Goal: Task Accomplishment & Management: Manage account settings

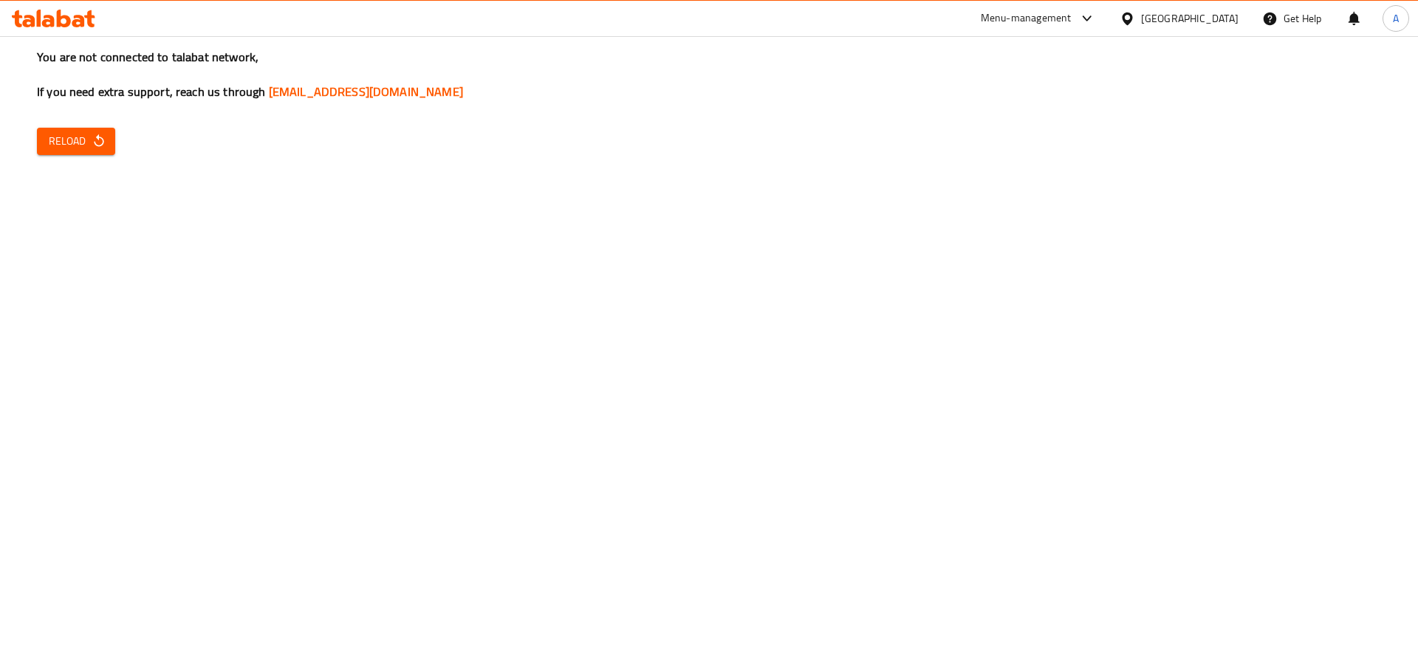
click at [85, 140] on span "Reload" at bounding box center [76, 141] width 55 height 18
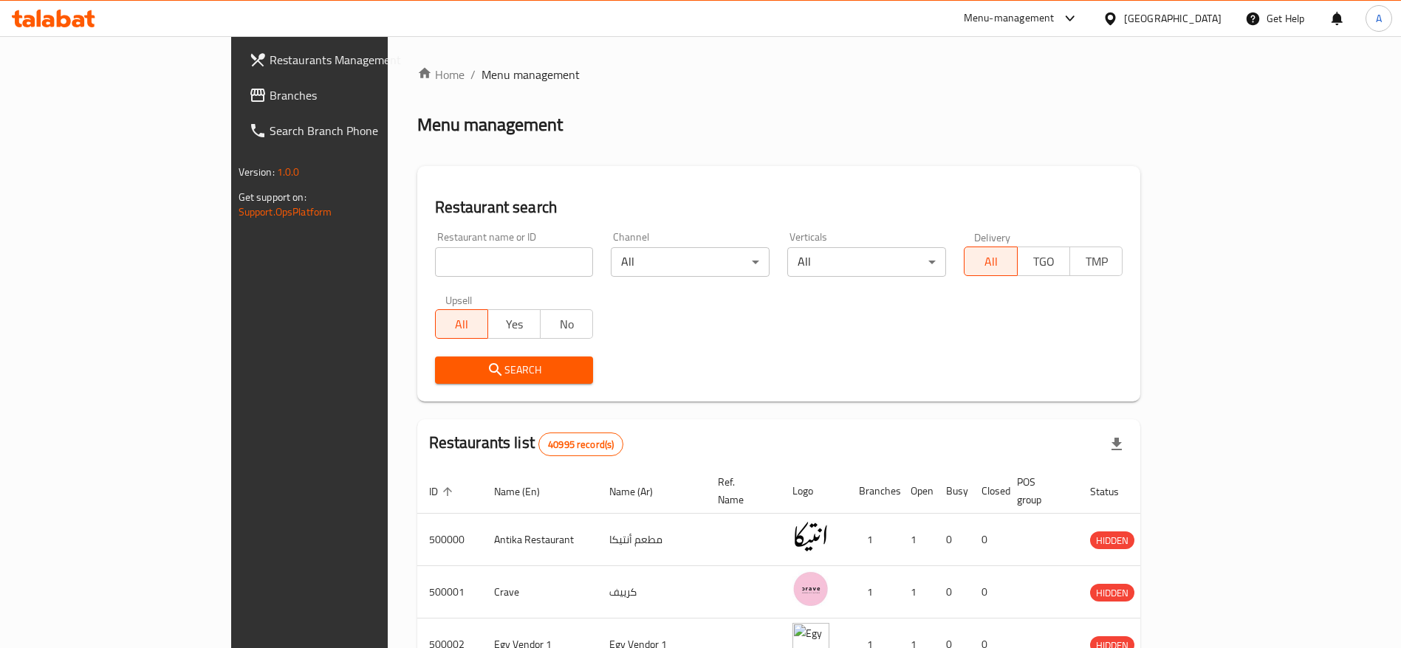
click at [504, 256] on input "search" at bounding box center [514, 262] width 159 height 30
type input "m"
type input "Doctor Box"
click button "Search" at bounding box center [514, 370] width 159 height 27
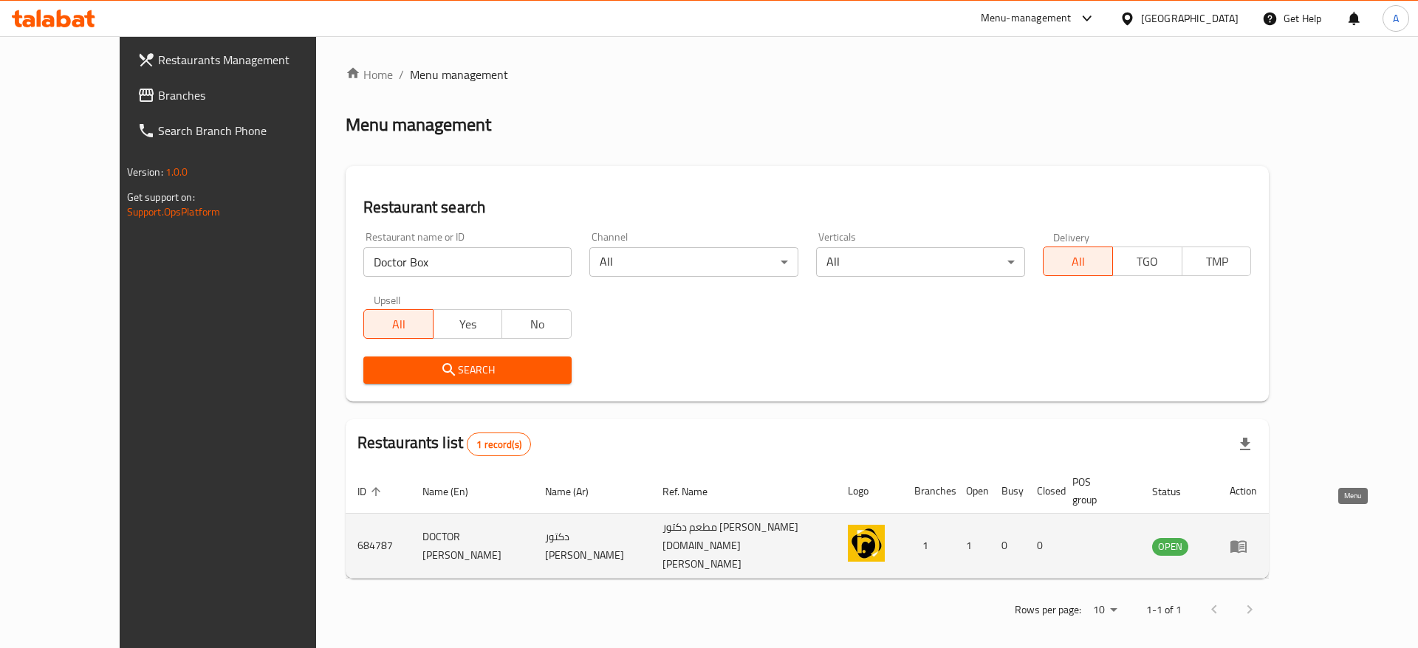
click at [1247, 537] on icon "enhanced table" at bounding box center [1238, 546] width 18 height 18
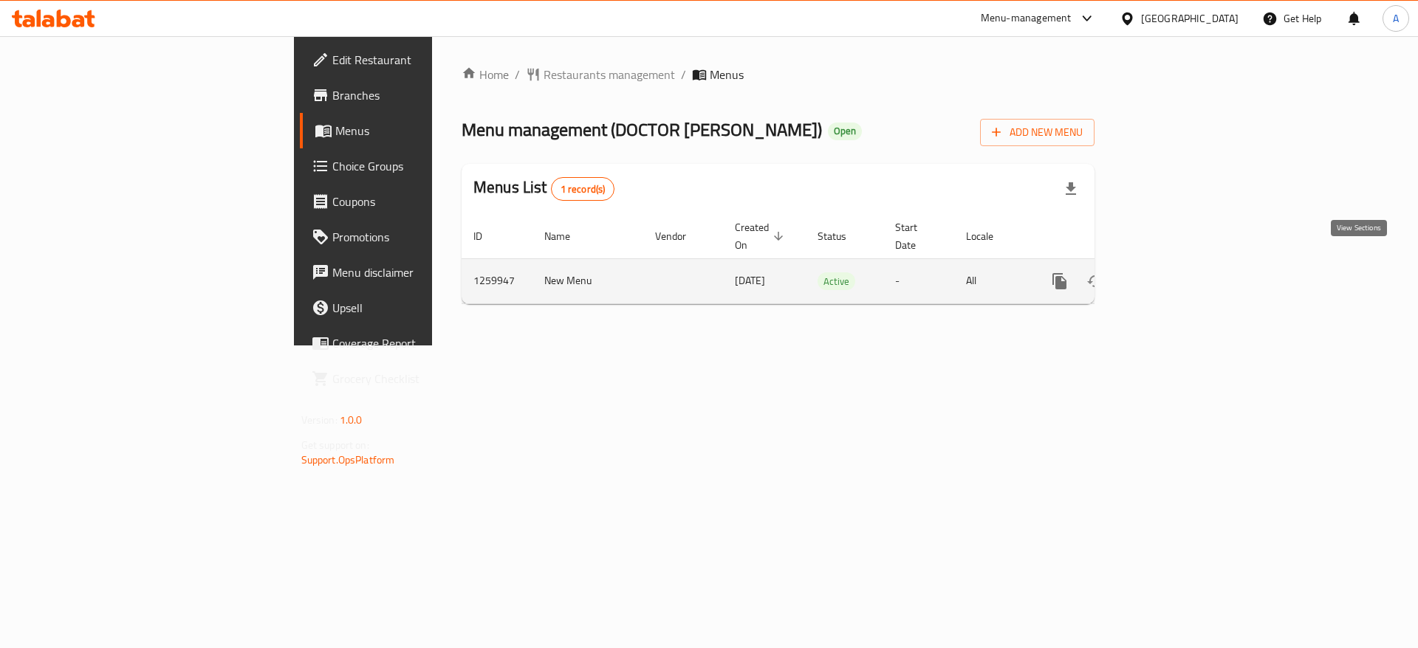
click at [1172, 275] on icon "enhanced table" at bounding box center [1165, 281] width 13 height 13
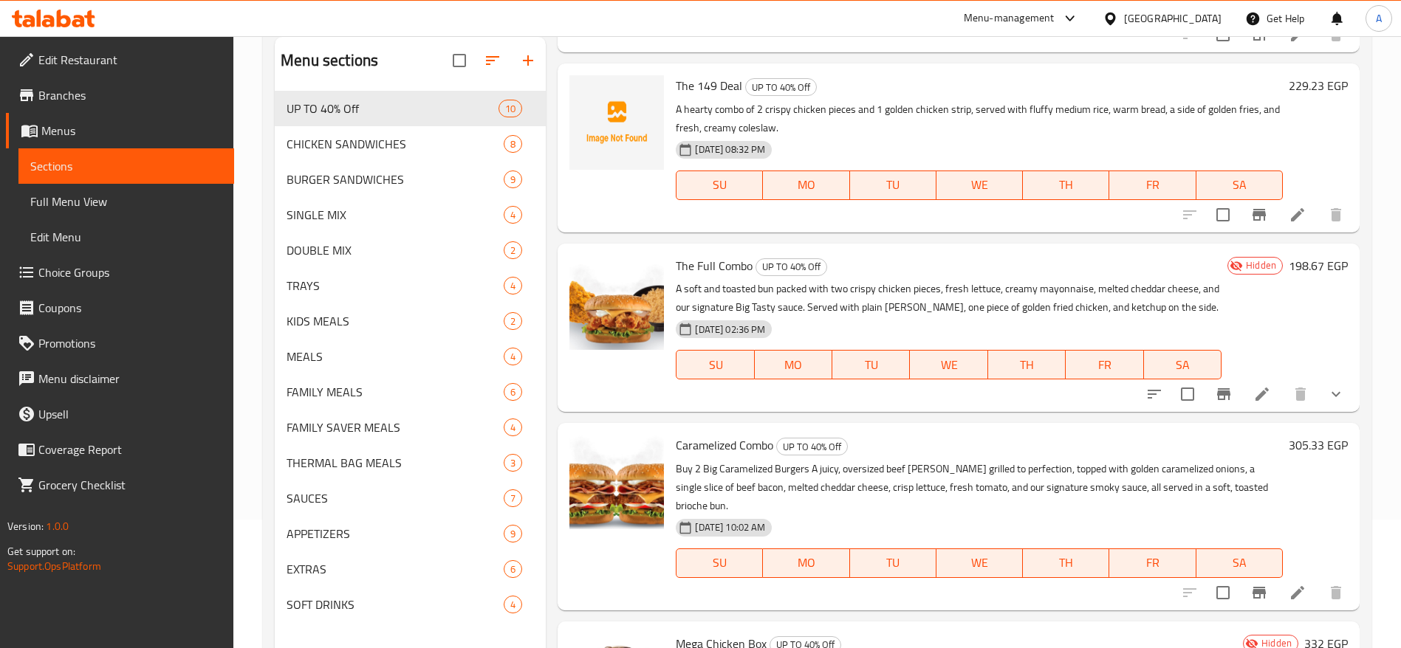
scroll to position [826, 0]
click at [1291, 588] on icon at bounding box center [1297, 594] width 13 height 13
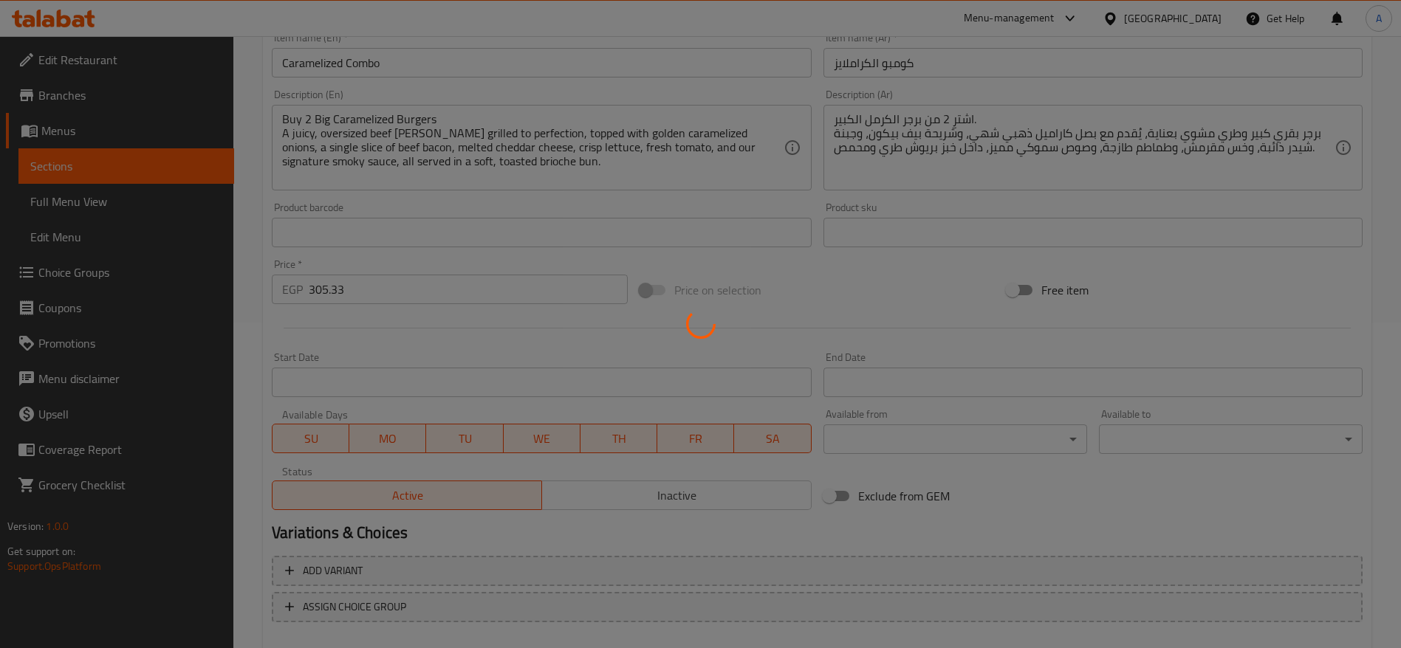
scroll to position [407, 0]
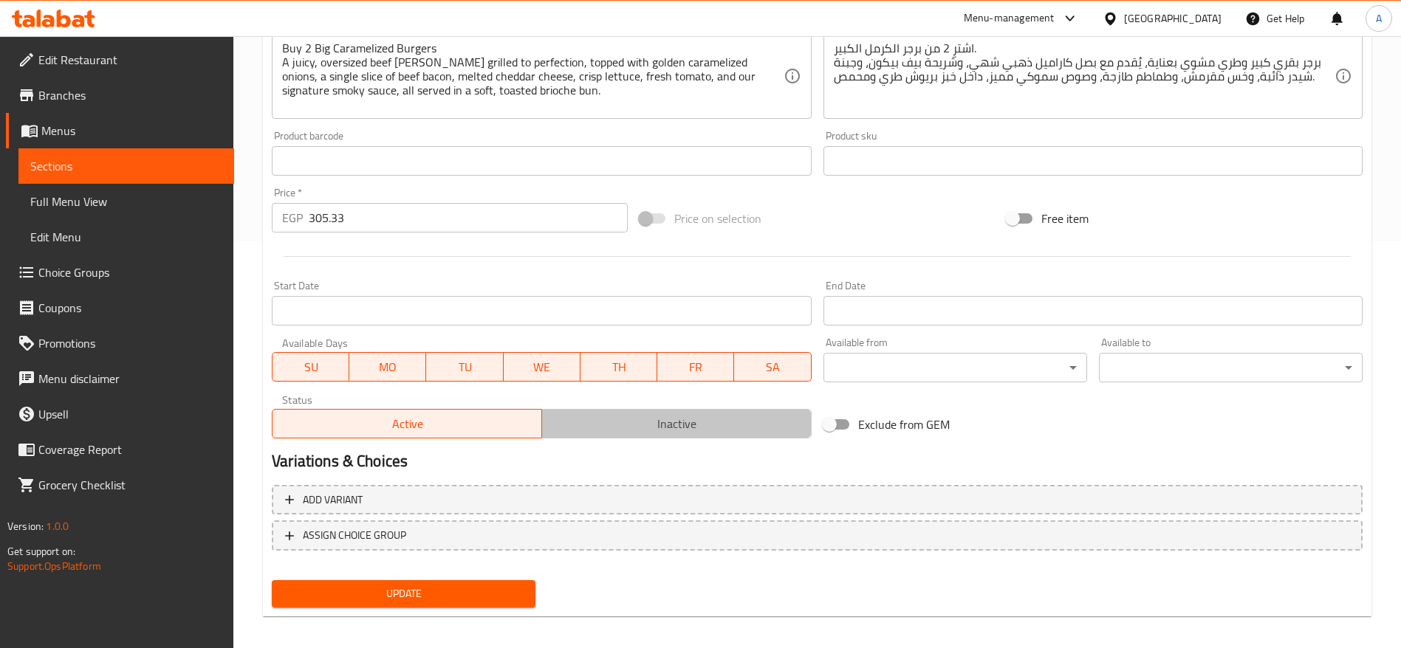
click at [670, 425] on span "Inactive" at bounding box center [677, 423] width 258 height 21
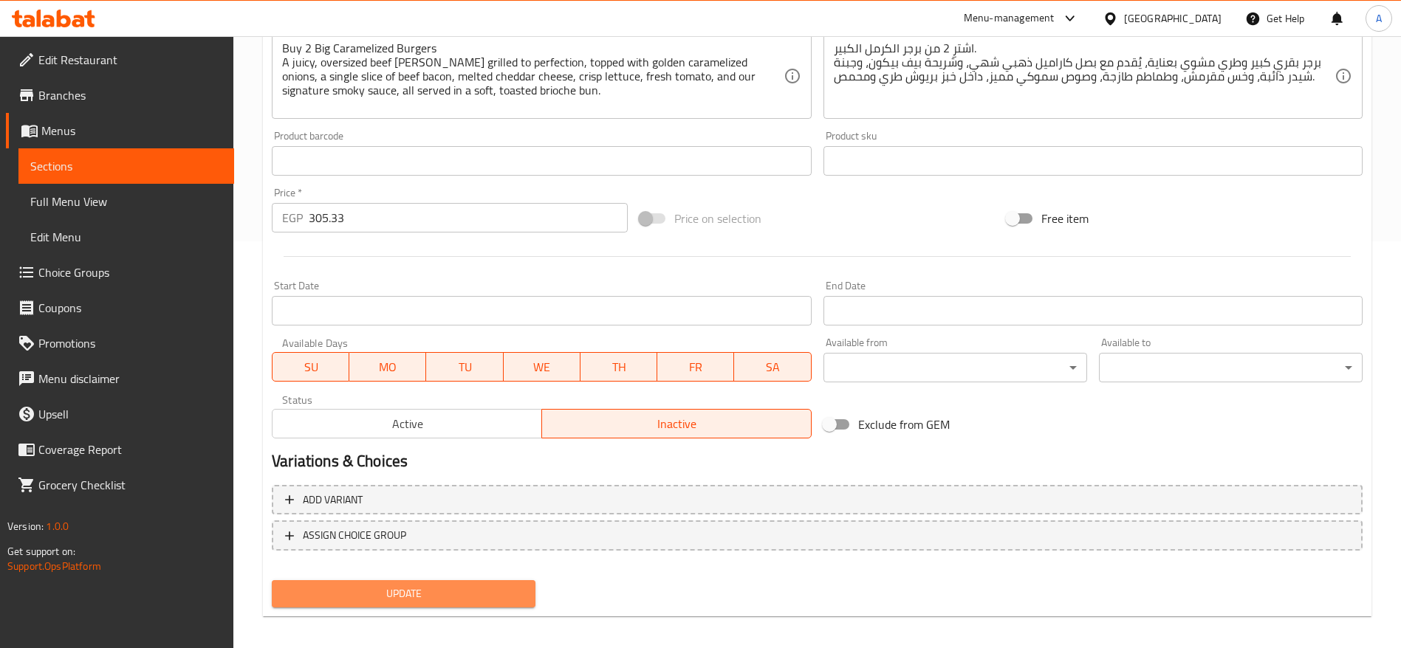
click at [477, 593] on span "Update" at bounding box center [404, 594] width 240 height 18
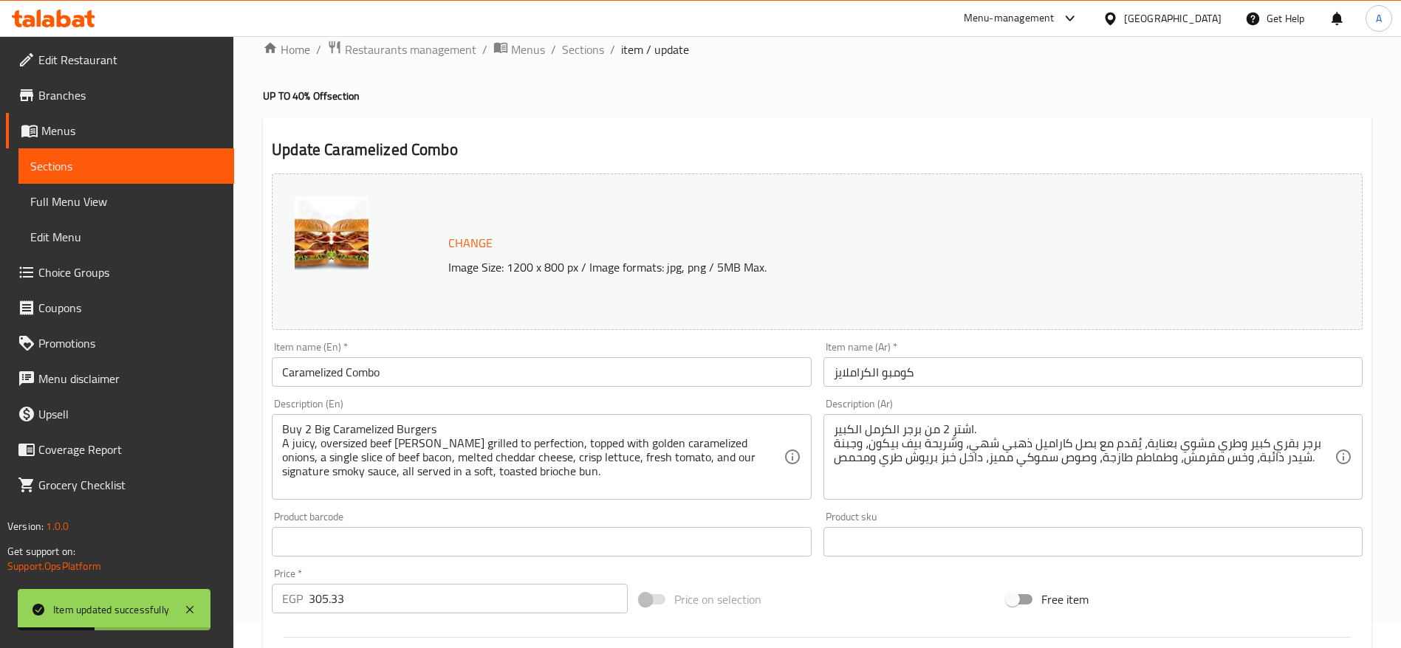
scroll to position [0, 0]
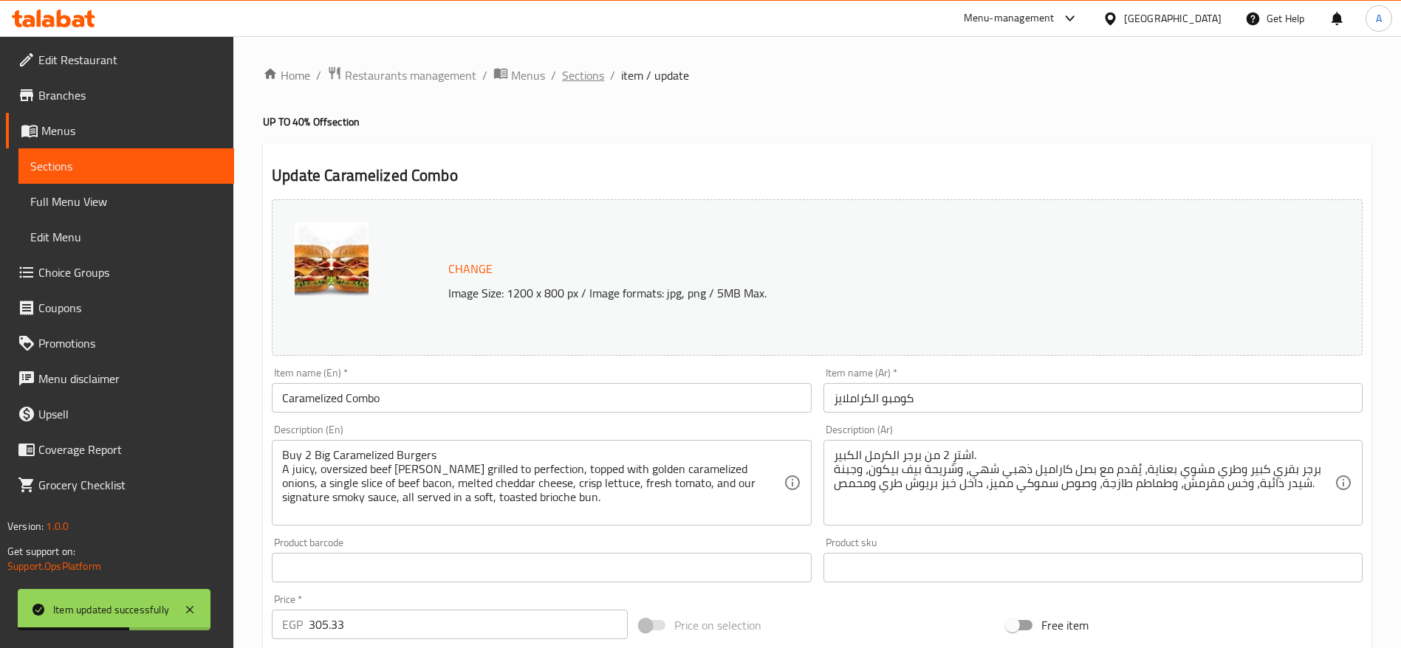
click at [594, 79] on span "Sections" at bounding box center [583, 75] width 42 height 18
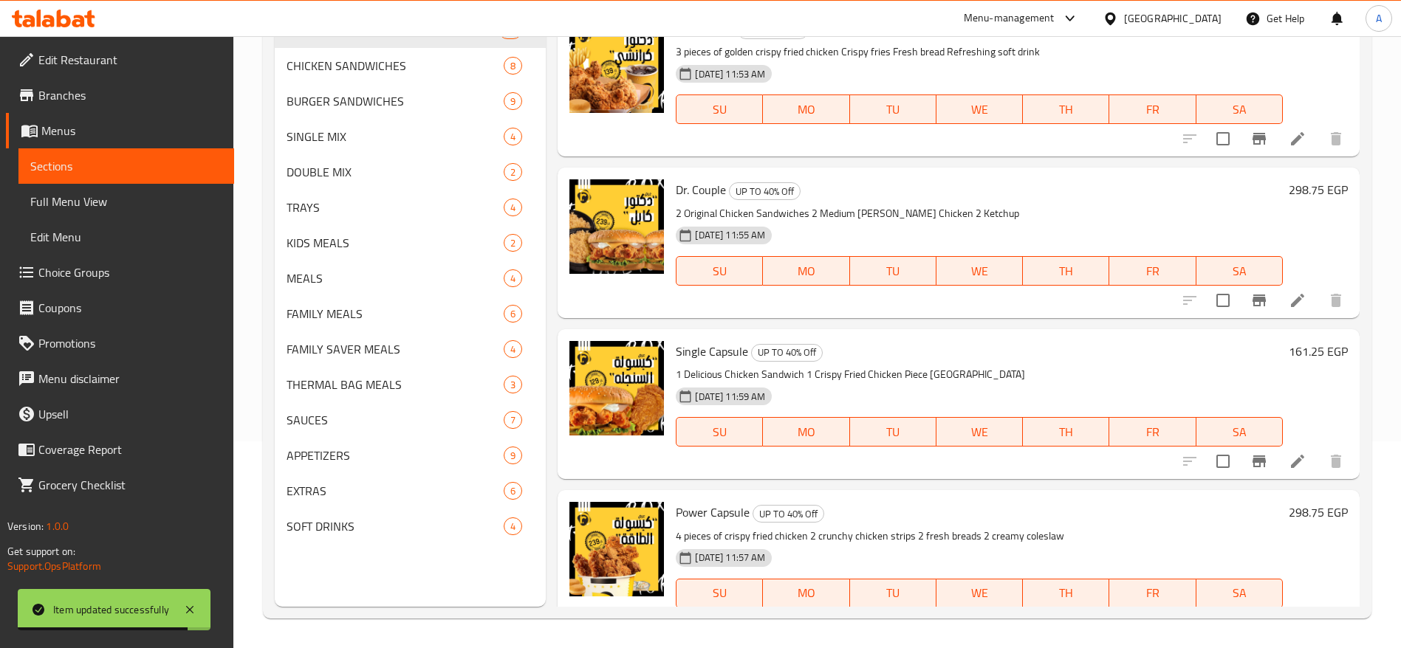
scroll to position [567, 0]
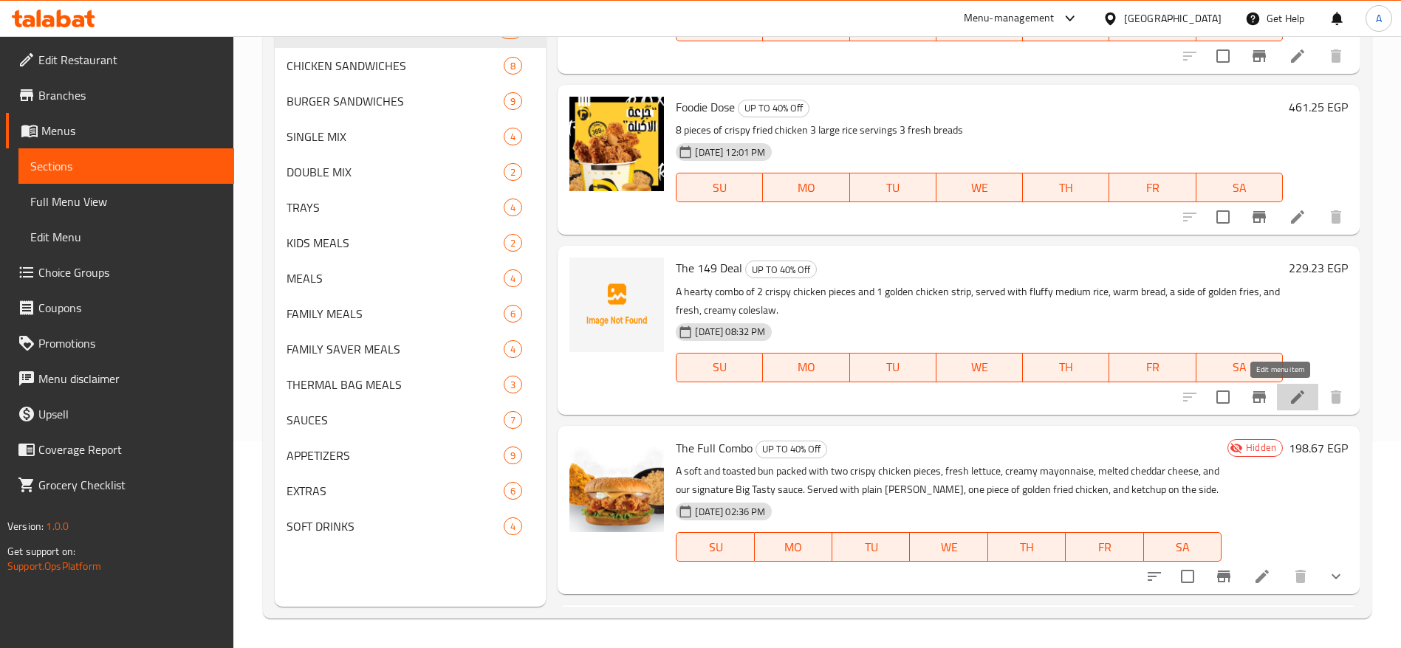
click at [1288, 396] on icon at bounding box center [1297, 397] width 18 height 18
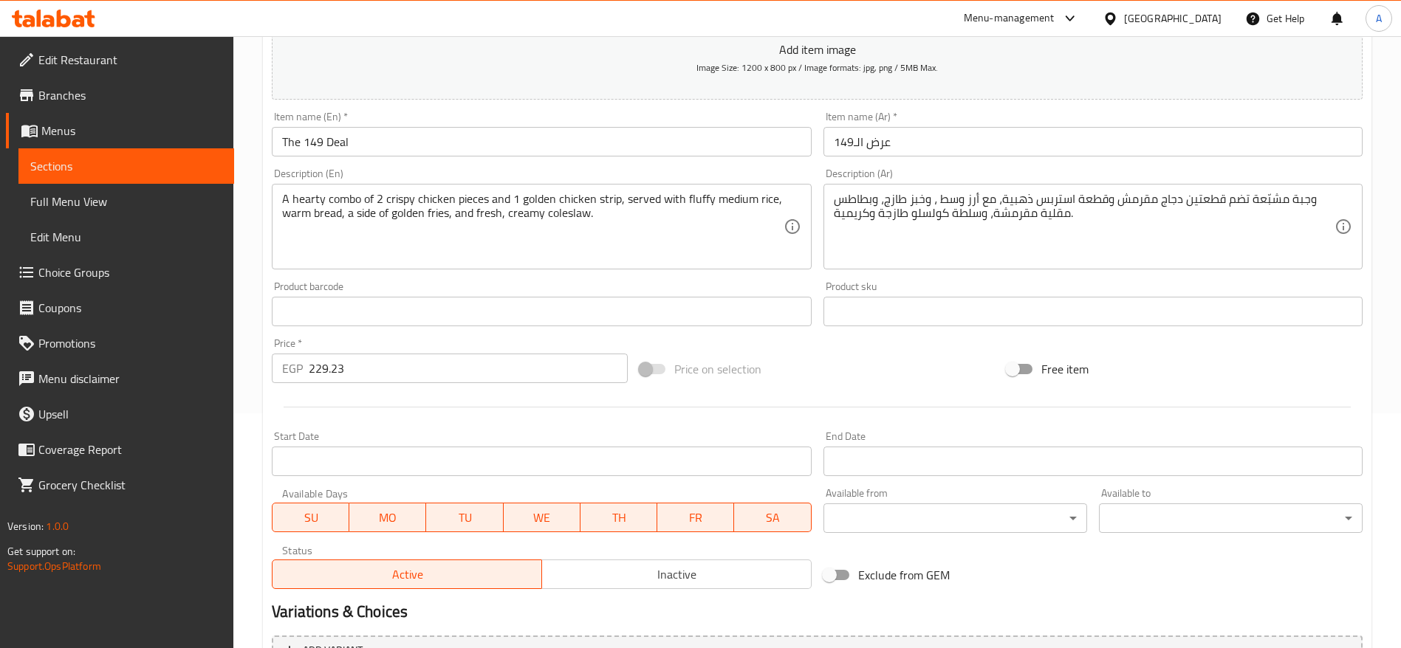
scroll to position [395, 0]
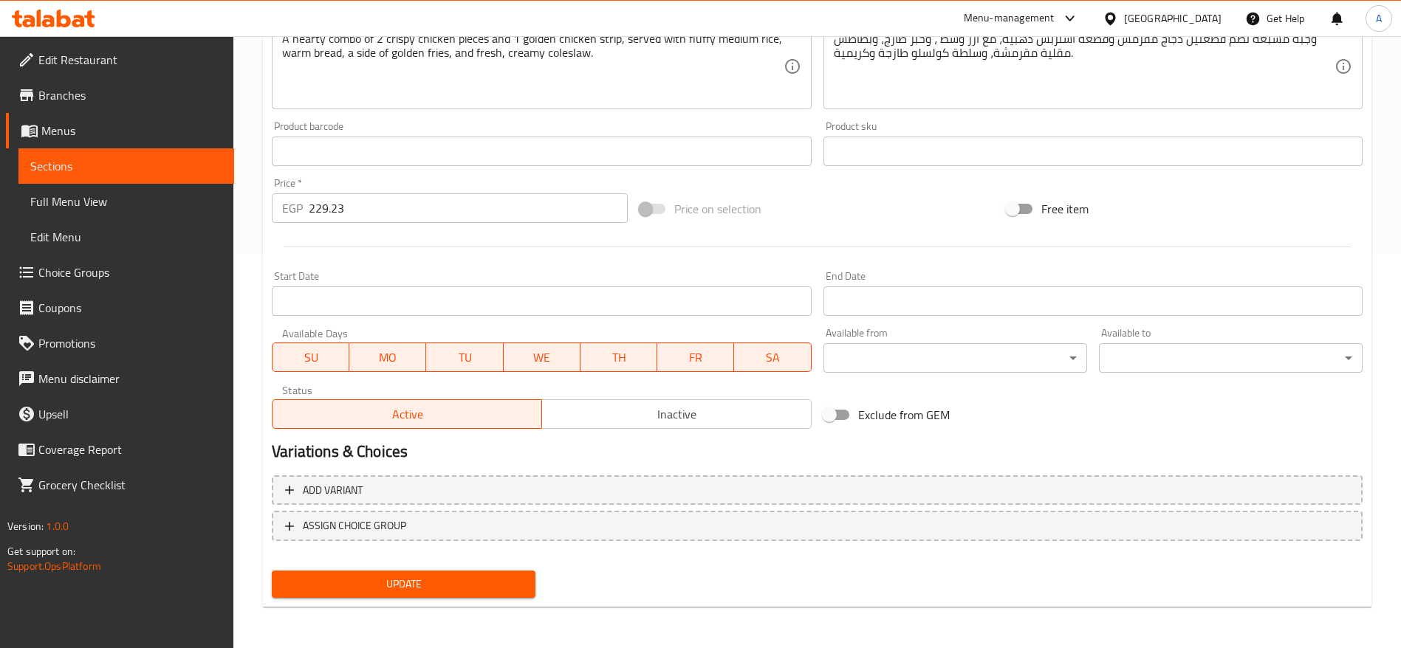
click at [662, 404] on span "Inactive" at bounding box center [677, 414] width 258 height 21
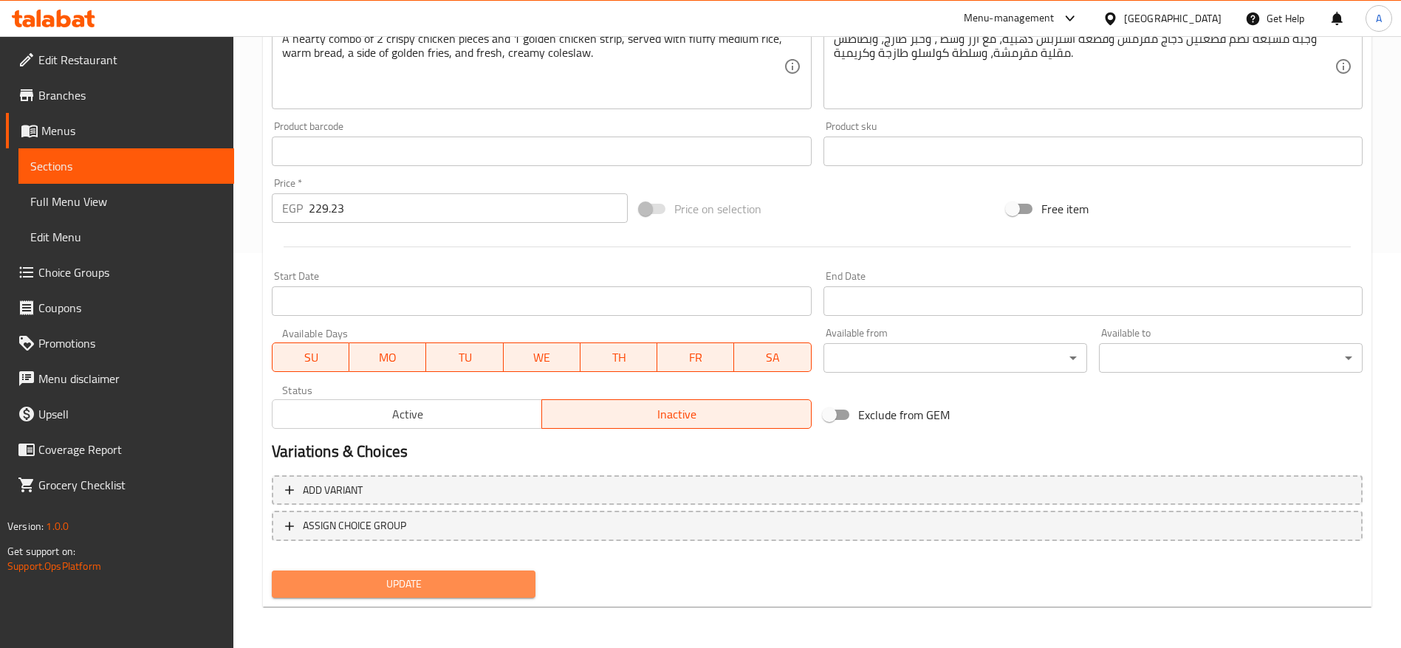
click at [450, 591] on span "Update" at bounding box center [404, 584] width 240 height 18
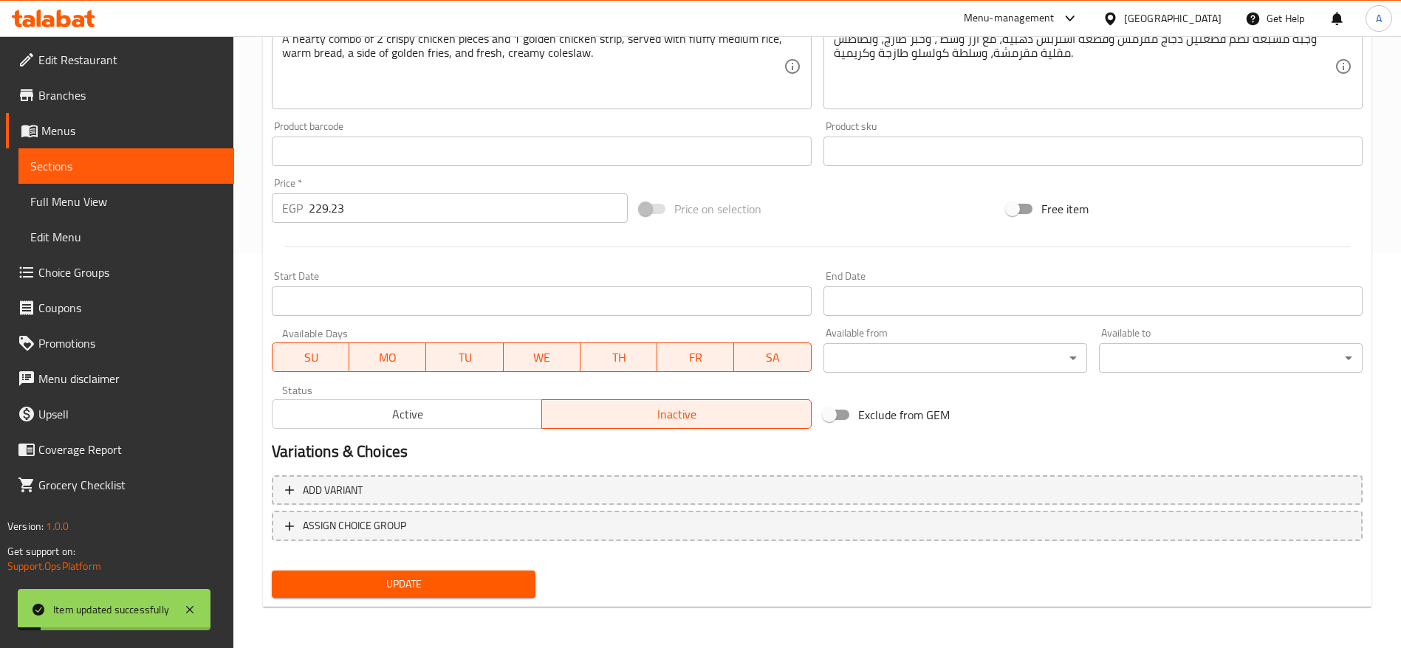
scroll to position [0, 0]
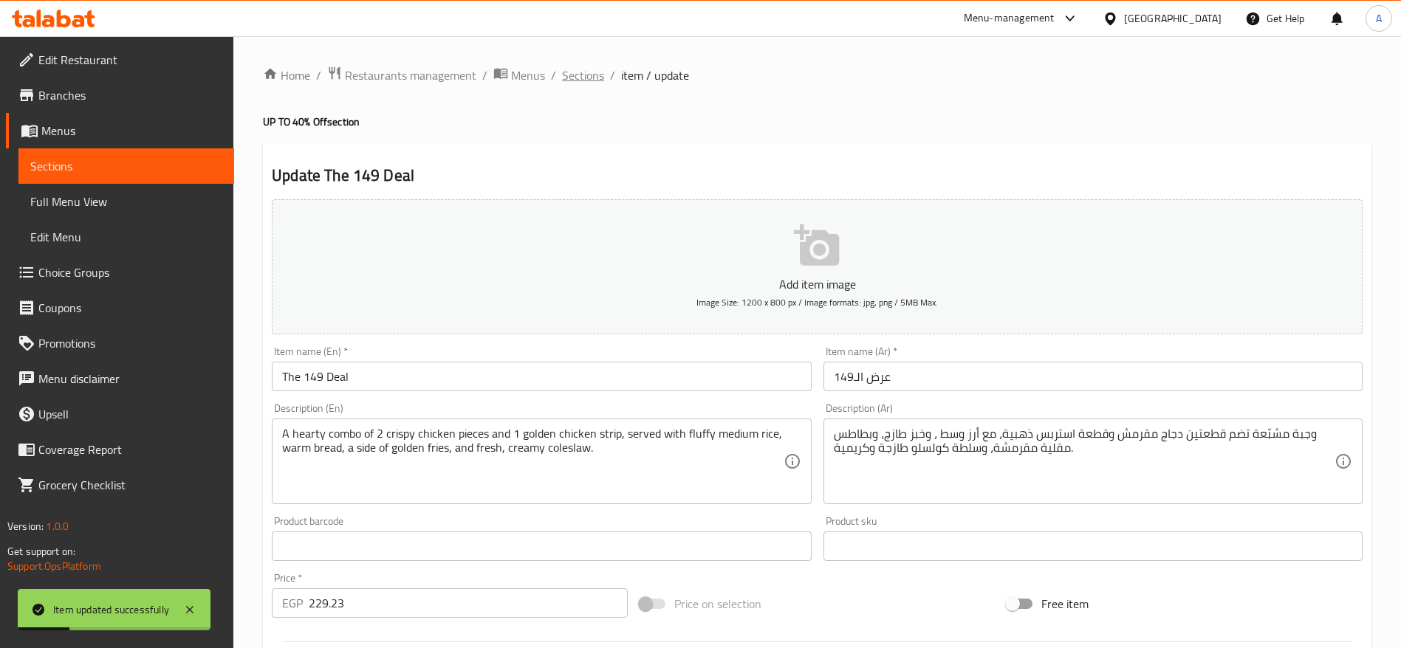
click at [587, 78] on span "Sections" at bounding box center [583, 75] width 42 height 18
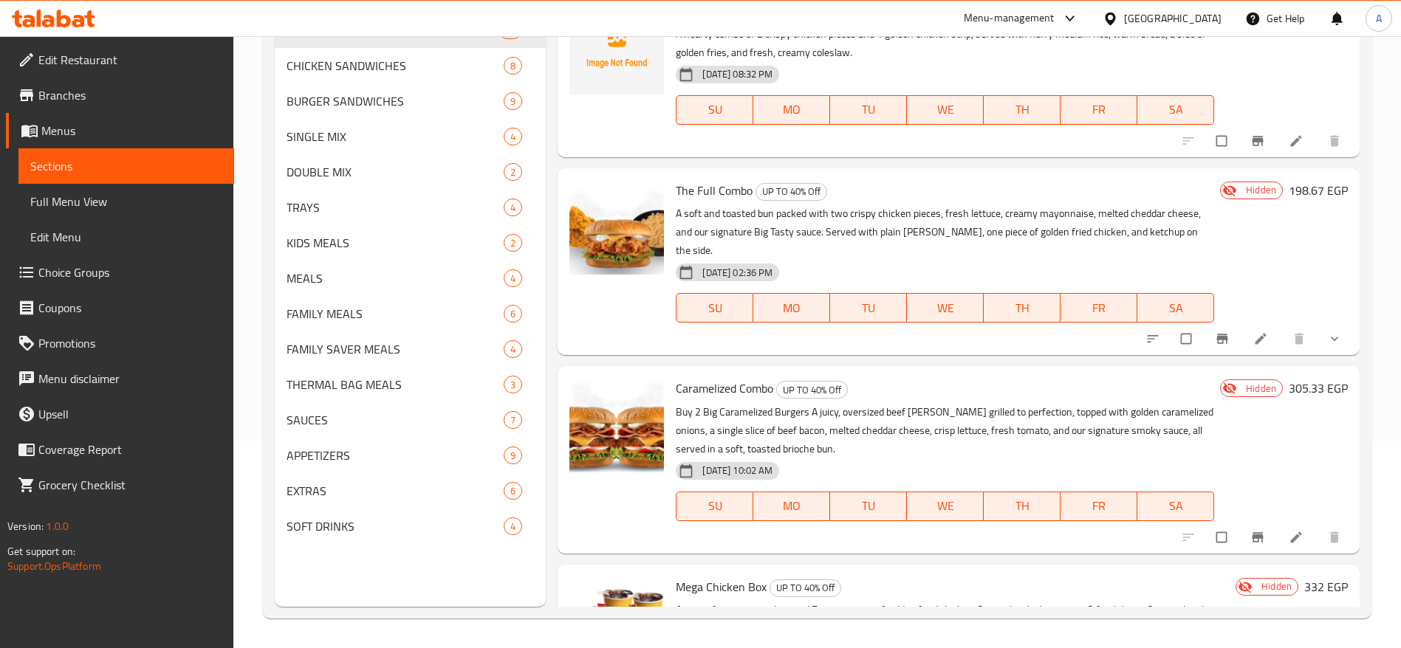
scroll to position [1112, 0]
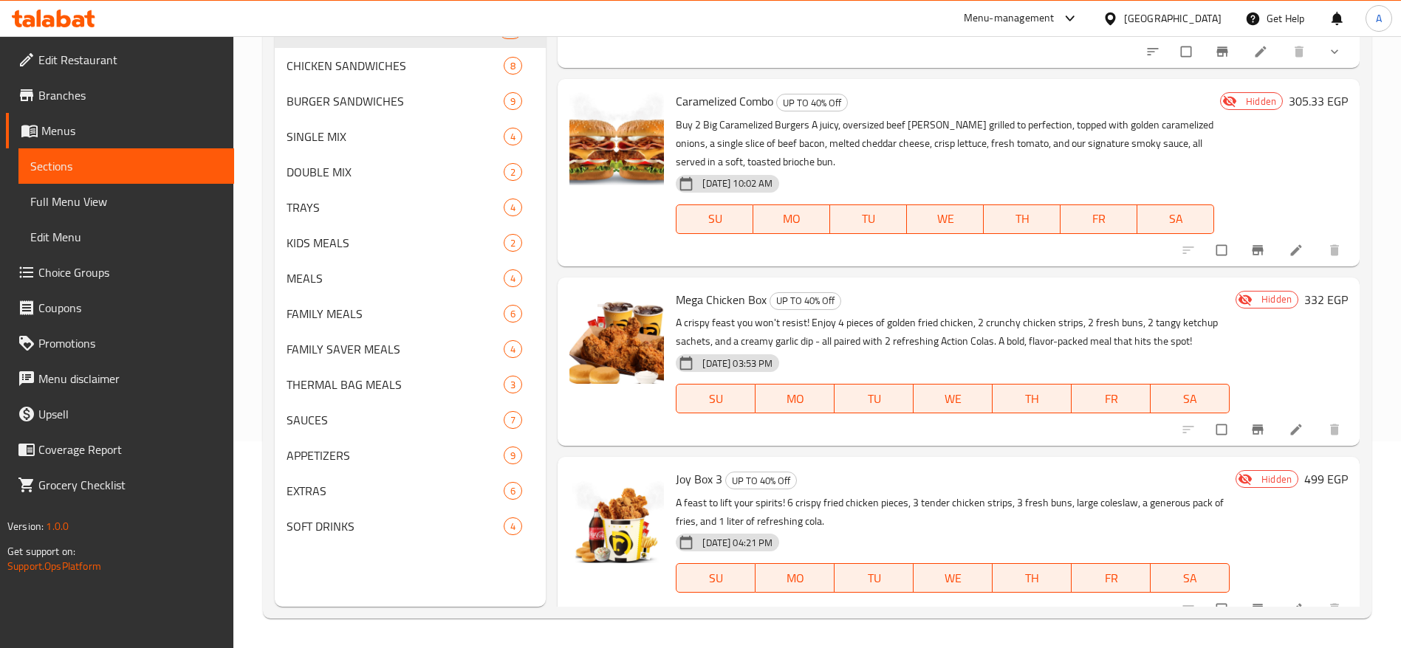
click at [72, 21] on icon at bounding box center [53, 19] width 83 height 18
